Goal: Communication & Community: Ask a question

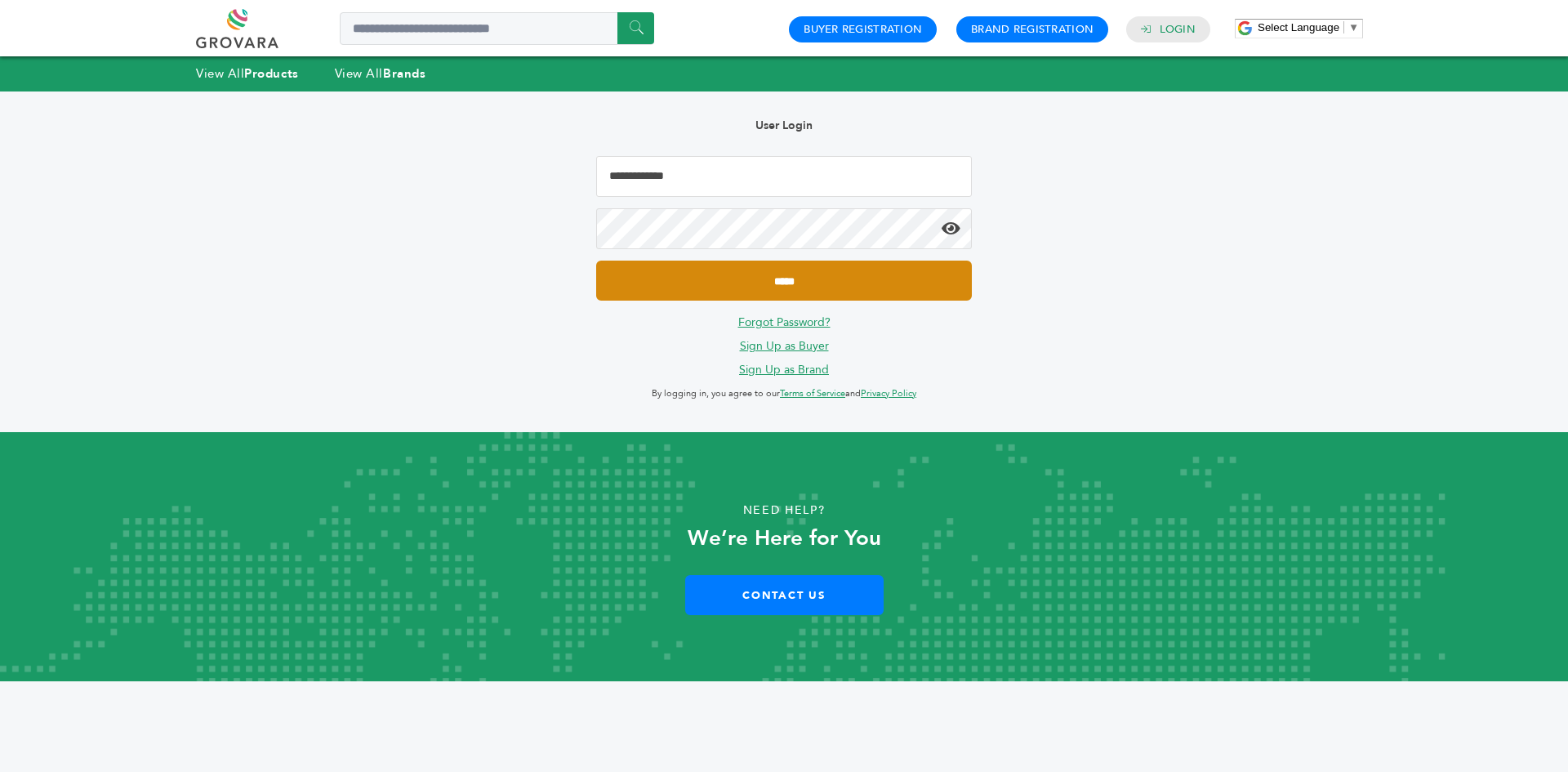
type input "**********"
click at [787, 278] on input "*****" at bounding box center [784, 280] width 375 height 40
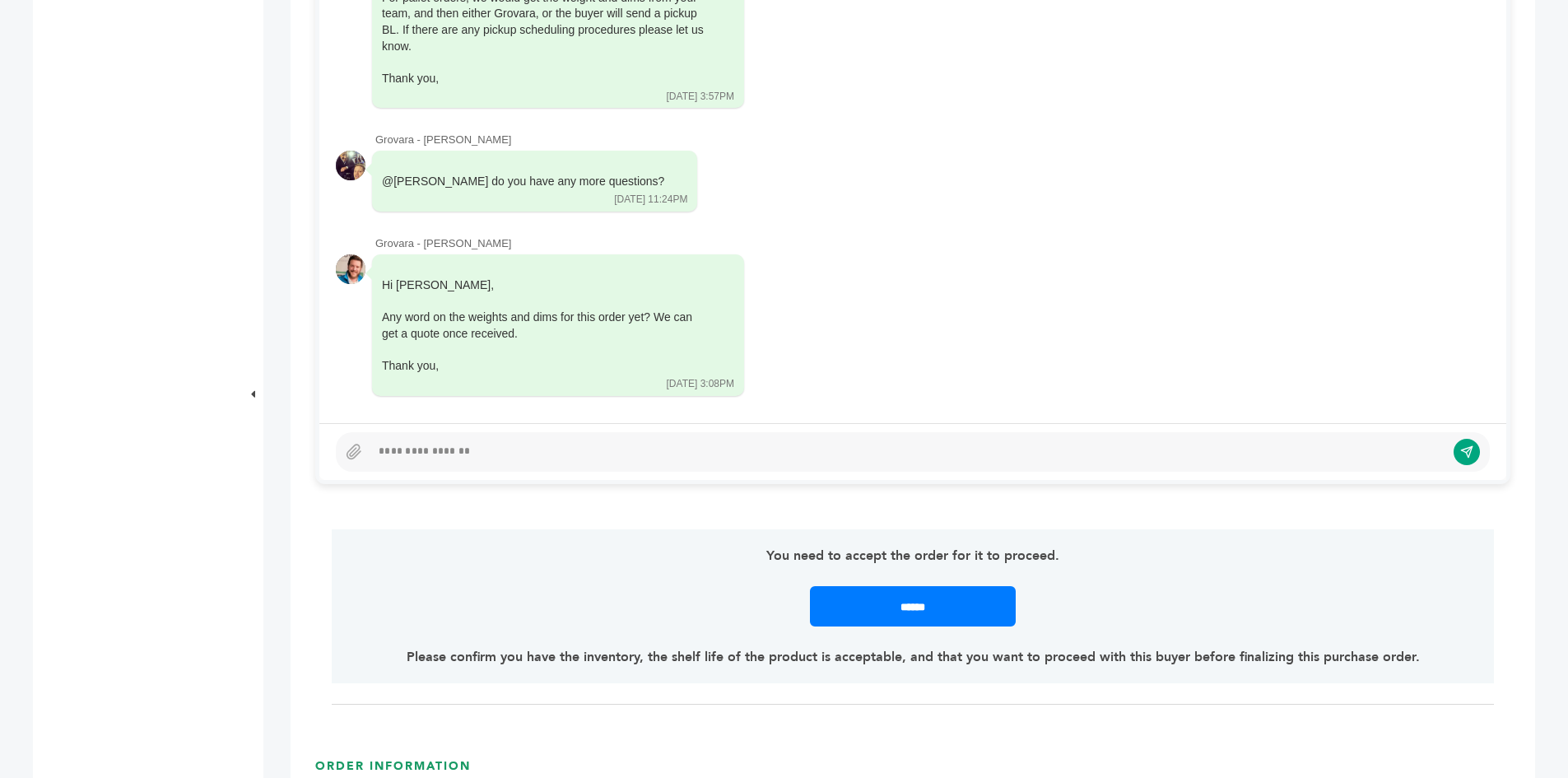
scroll to position [988, 0]
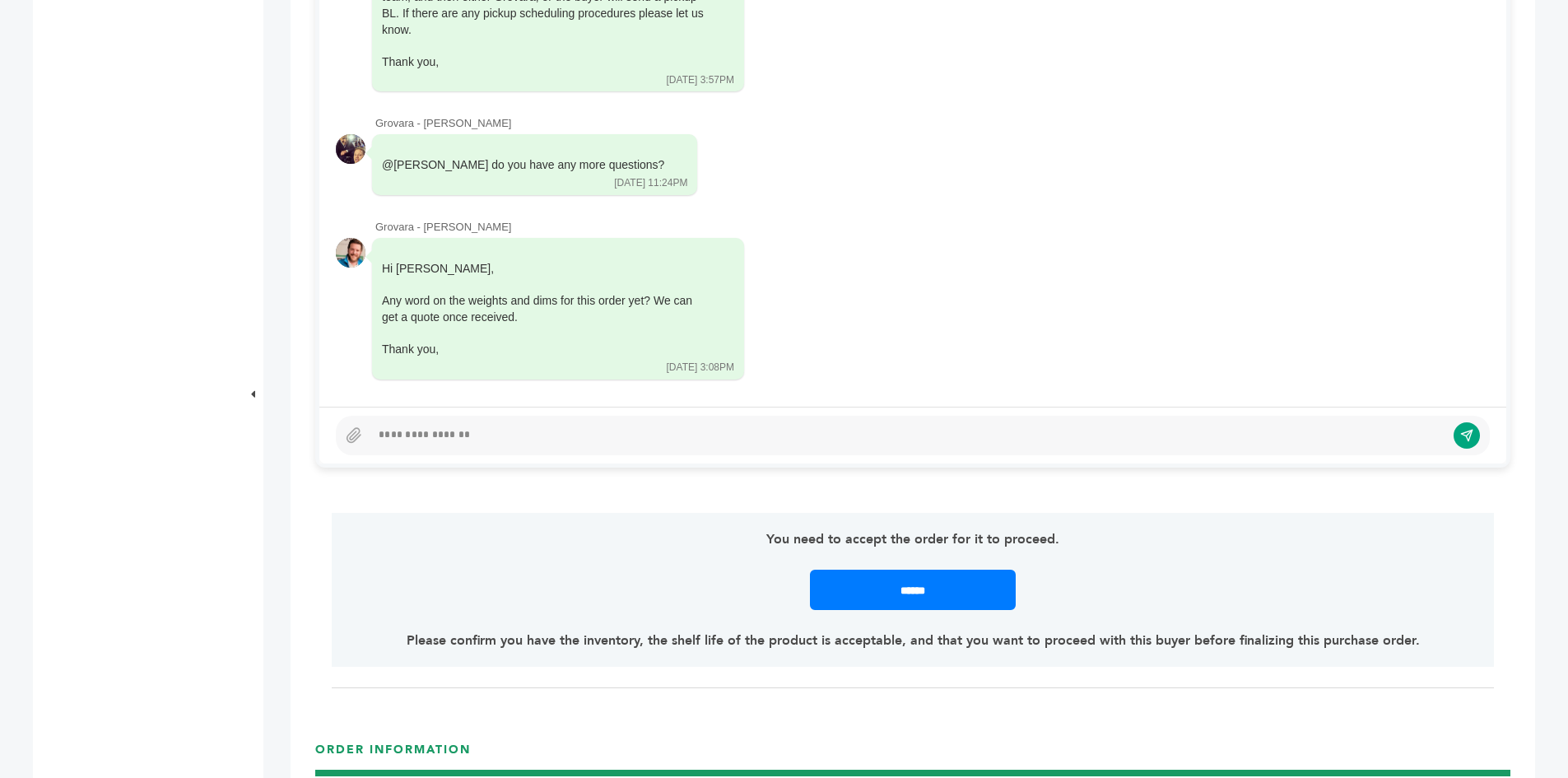
click at [506, 421] on div at bounding box center [913, 435] width 1154 height 40
drag, startPoint x: 525, startPoint y: 433, endPoint x: 514, endPoint y: 434, distance: 11.0
click at [525, 432] on div at bounding box center [907, 435] width 1075 height 20
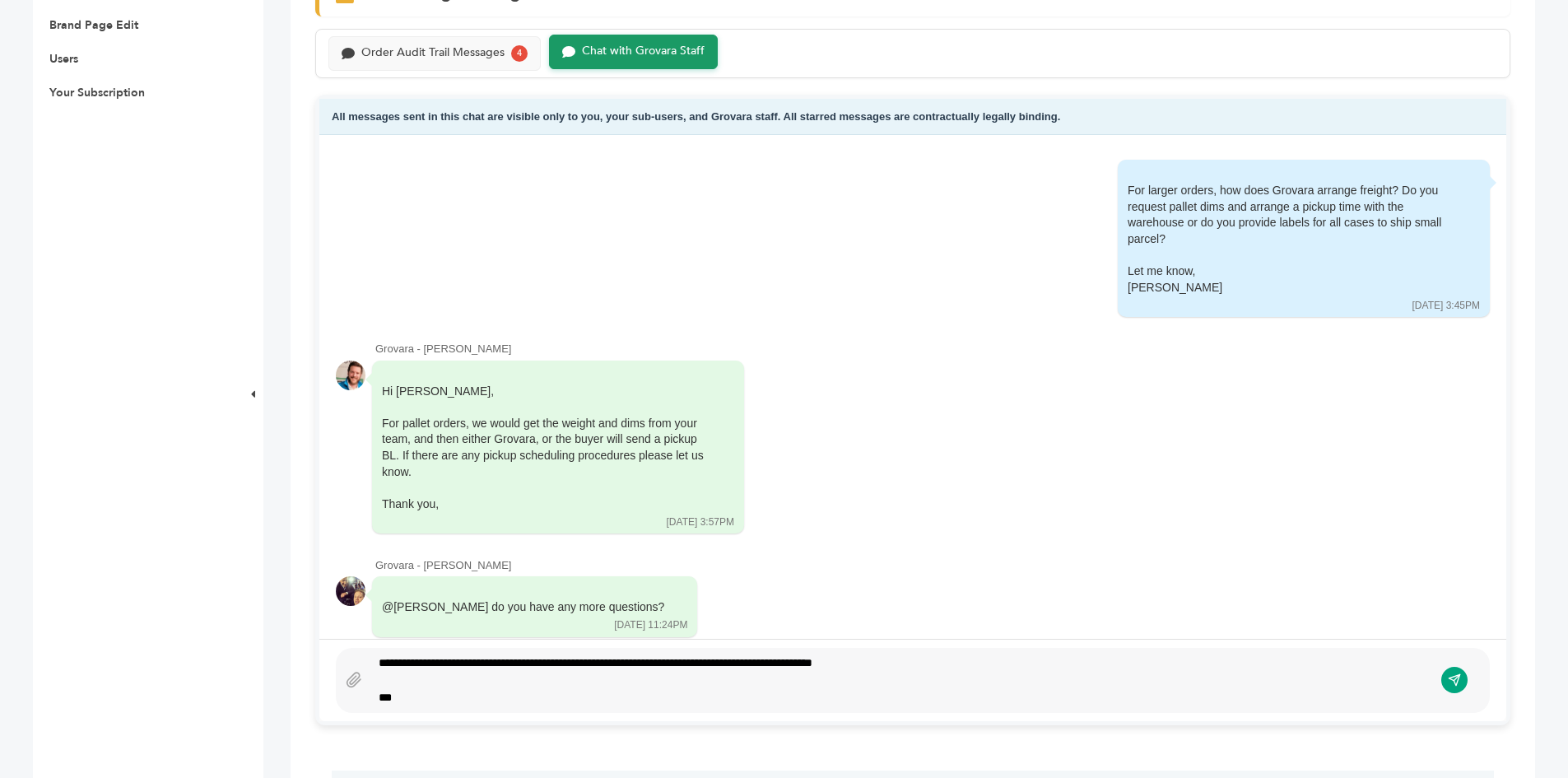
scroll to position [1041, 0]
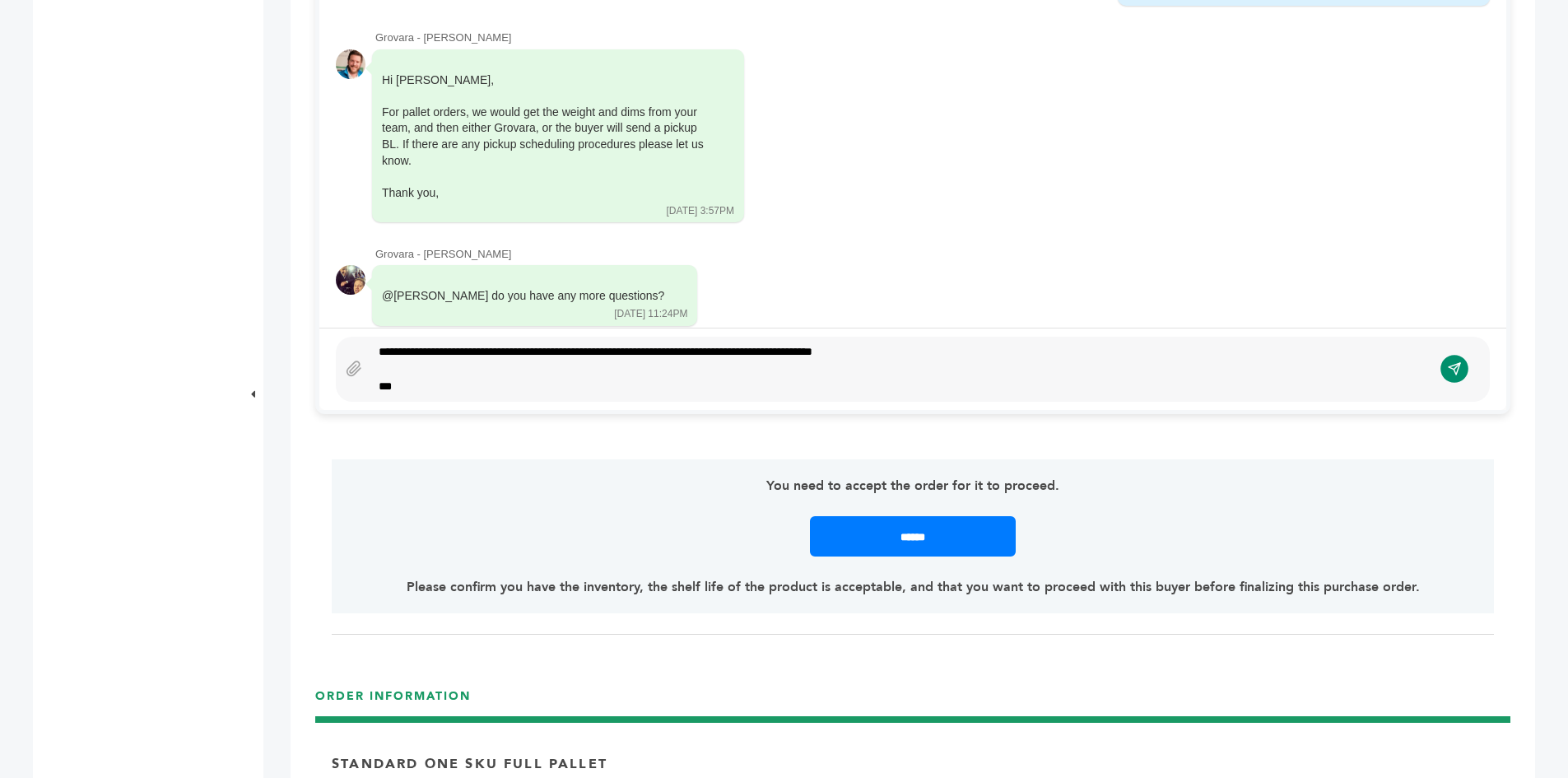
drag, startPoint x: 1455, startPoint y: 389, endPoint x: 1453, endPoint y: 377, distance: 12.2
click at [1453, 385] on div "**********" at bounding box center [913, 369] width 1154 height 65
click at [1453, 368] on icon "submit" at bounding box center [1454, 369] width 14 height 14
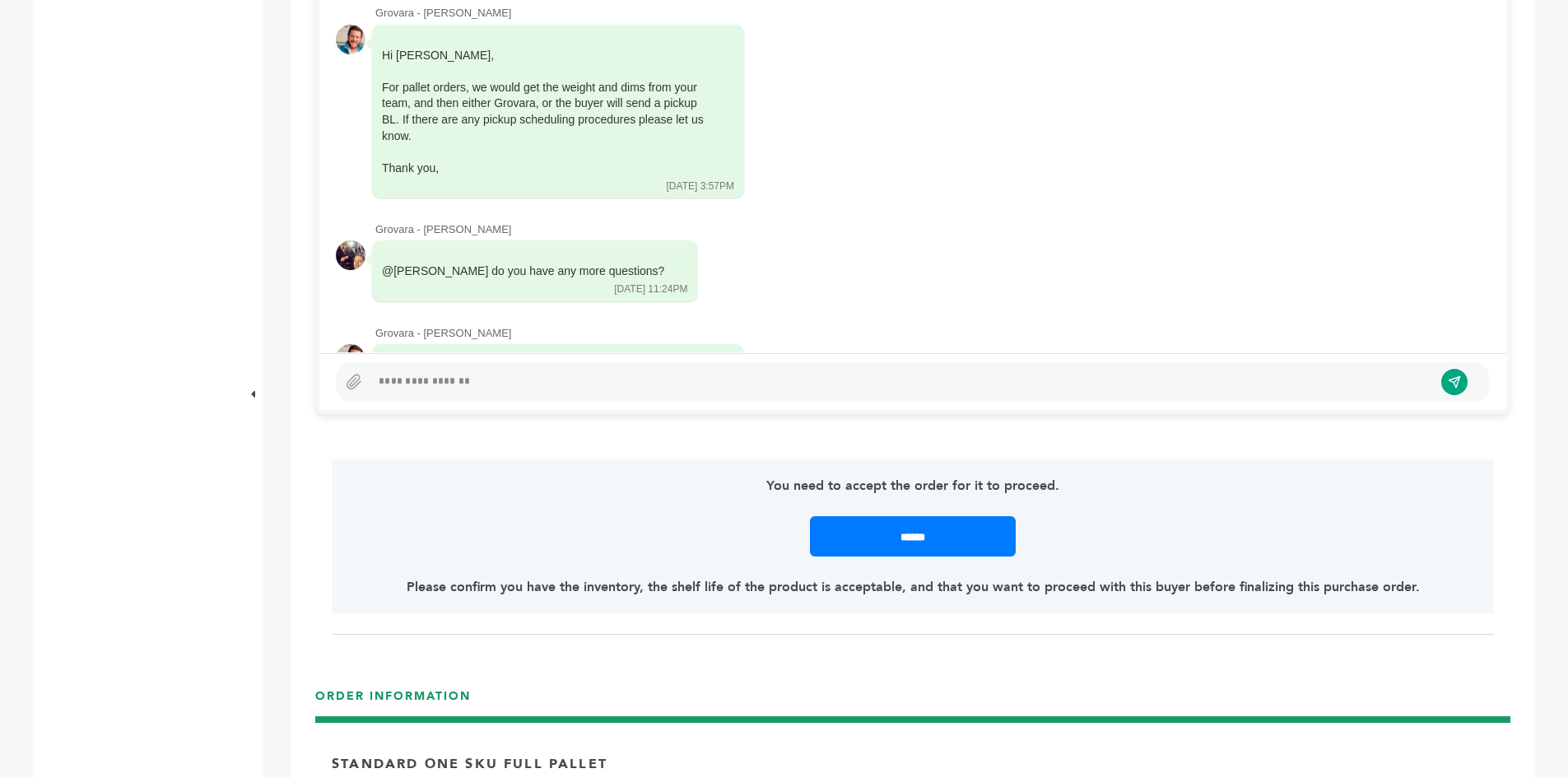
scroll to position [0, 0]
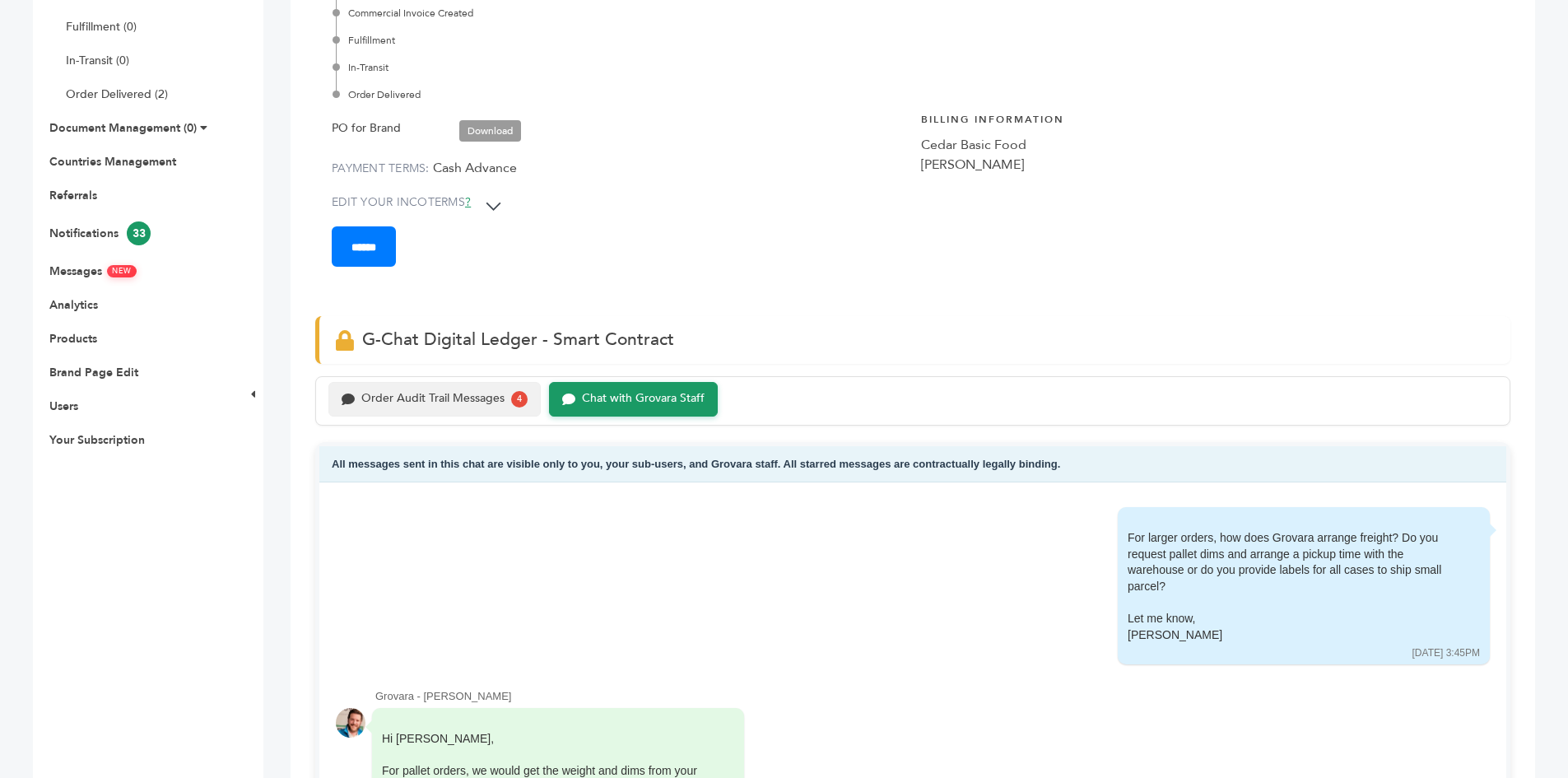
click at [420, 408] on div "Order Audit Trail Messages 4" at bounding box center [434, 399] width 212 height 35
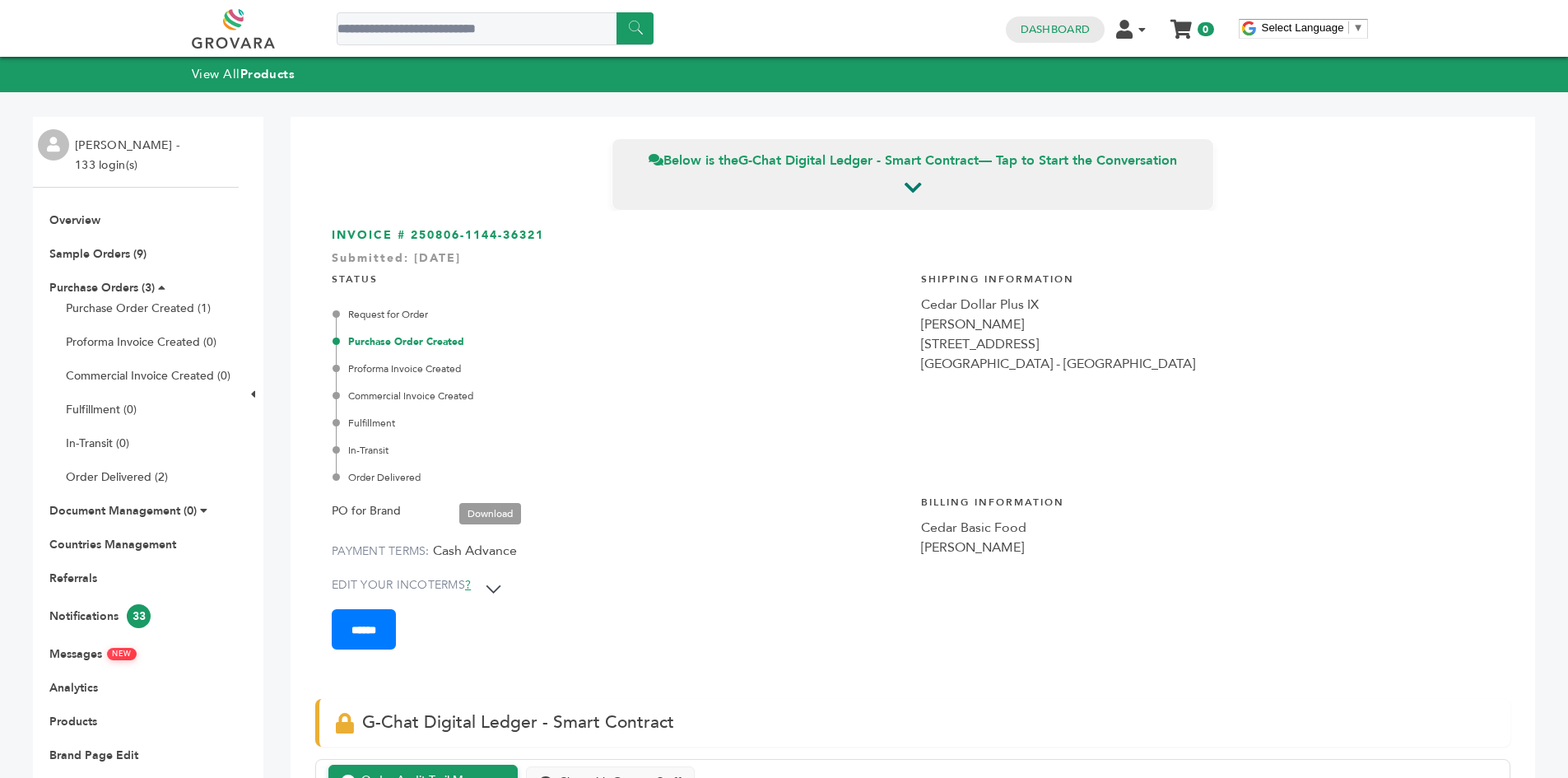
drag, startPoint x: 224, startPoint y: 560, endPoint x: 183, endPoint y: 180, distance: 382.2
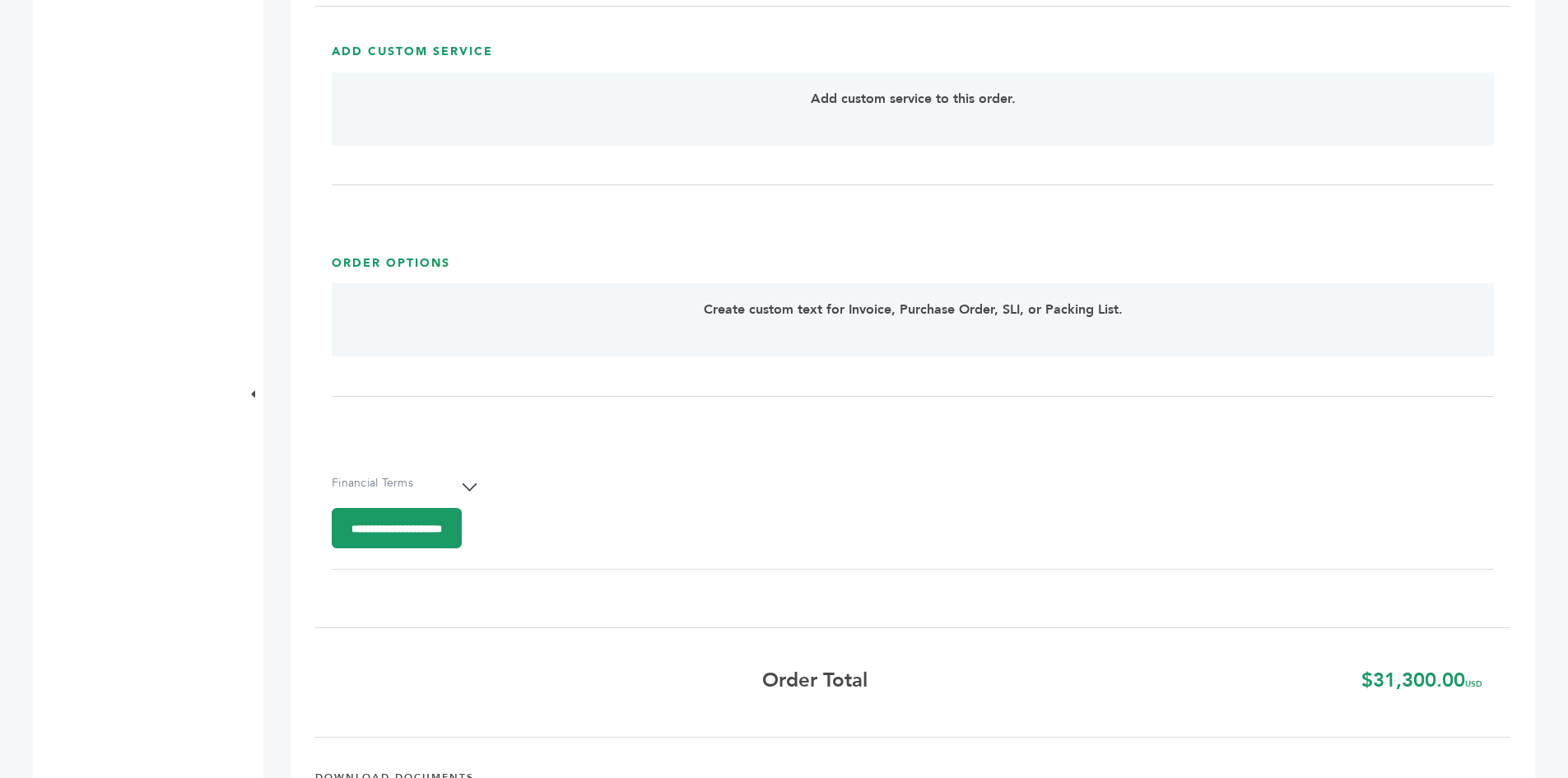
drag, startPoint x: 310, startPoint y: 118, endPoint x: 273, endPoint y: 480, distance: 363.9
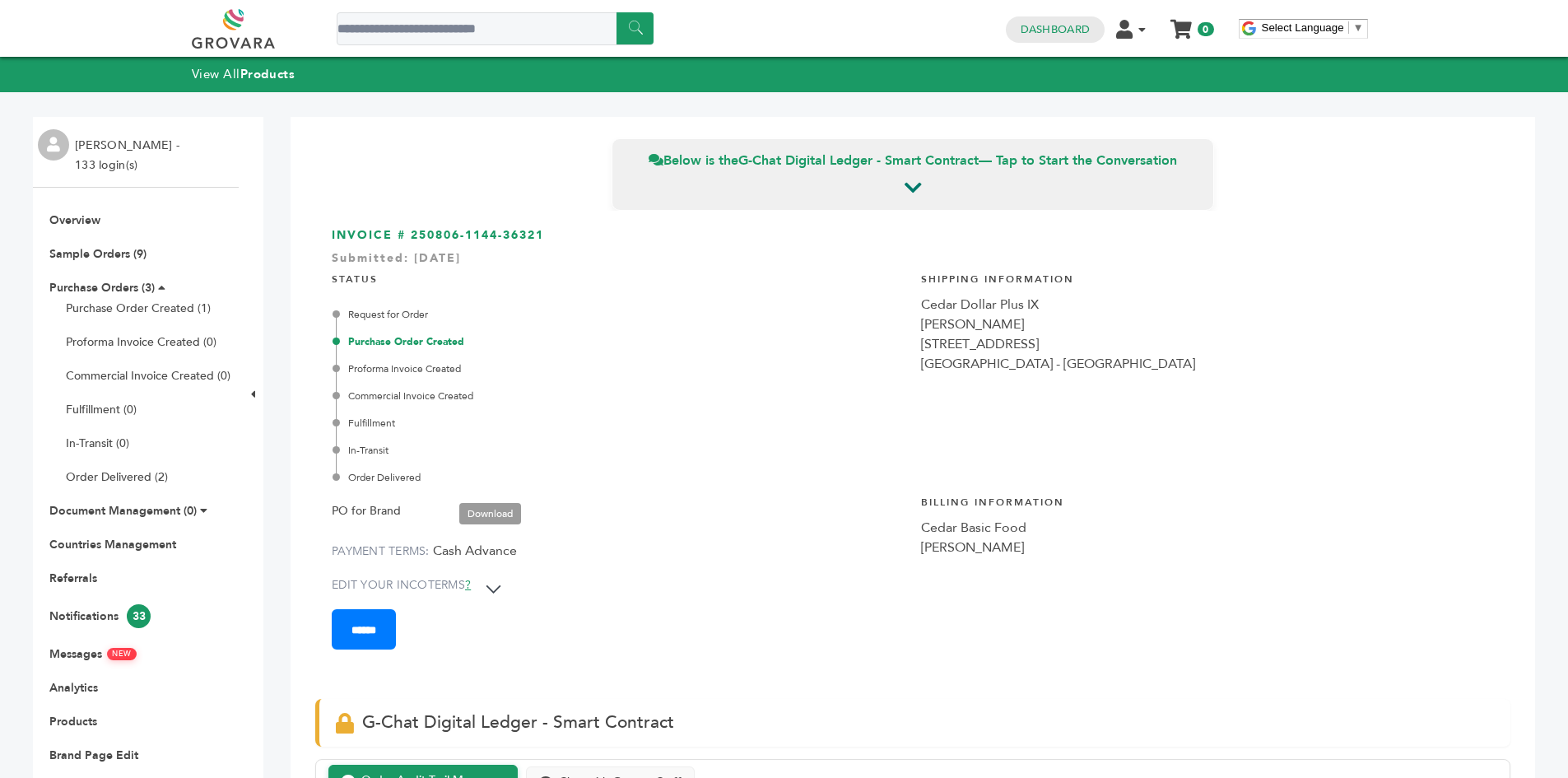
drag, startPoint x: 215, startPoint y: 246, endPoint x: 181, endPoint y: 50, distance: 198.9
click at [78, 222] on link "Overview" at bounding box center [74, 220] width 51 height 16
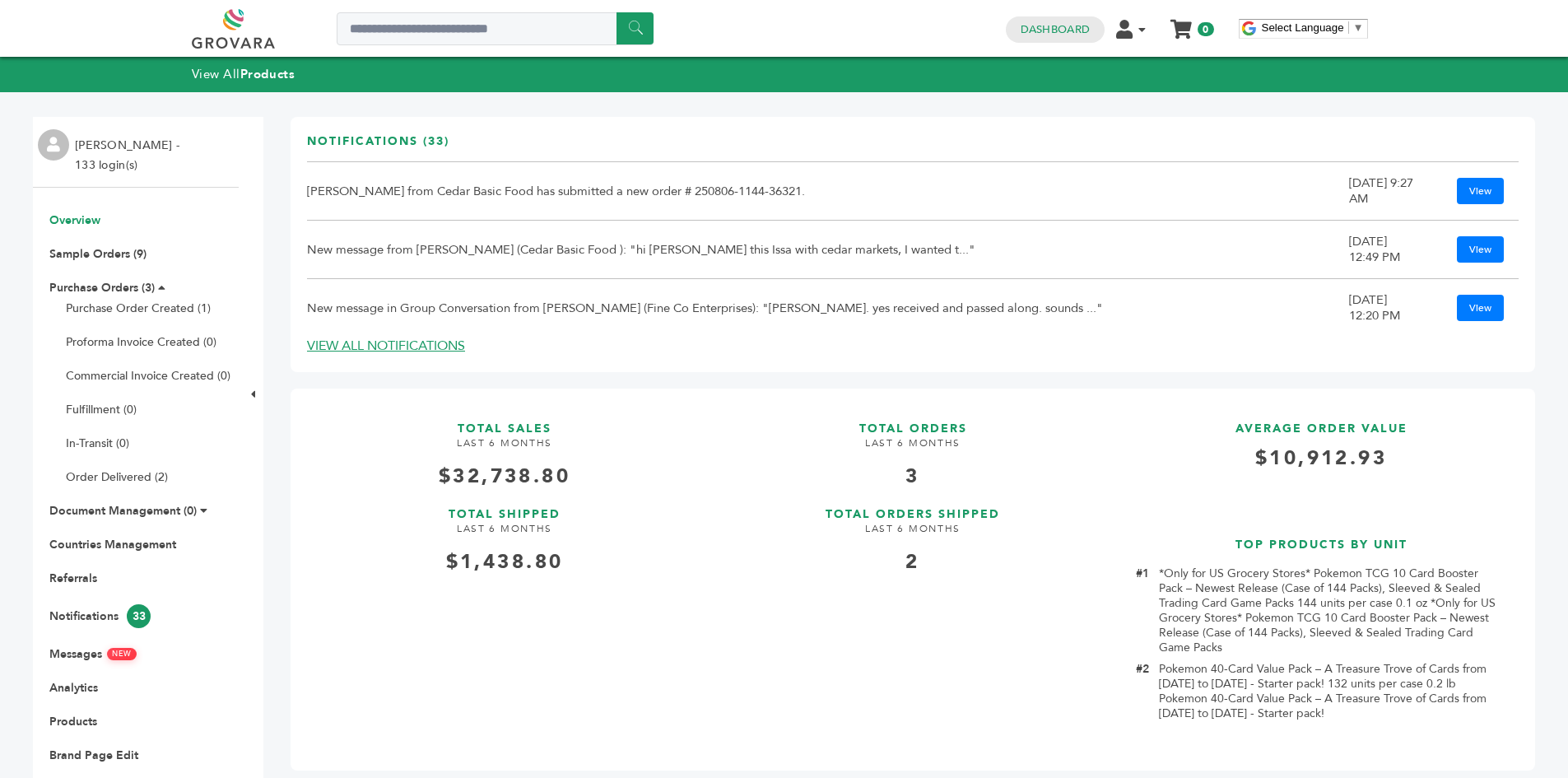
click at [243, 36] on link at bounding box center [251, 28] width 120 height 40
click at [109, 254] on link "Sample Orders (9)" at bounding box center [98, 254] width 97 height 16
